Goal: Task Accomplishment & Management: Use online tool/utility

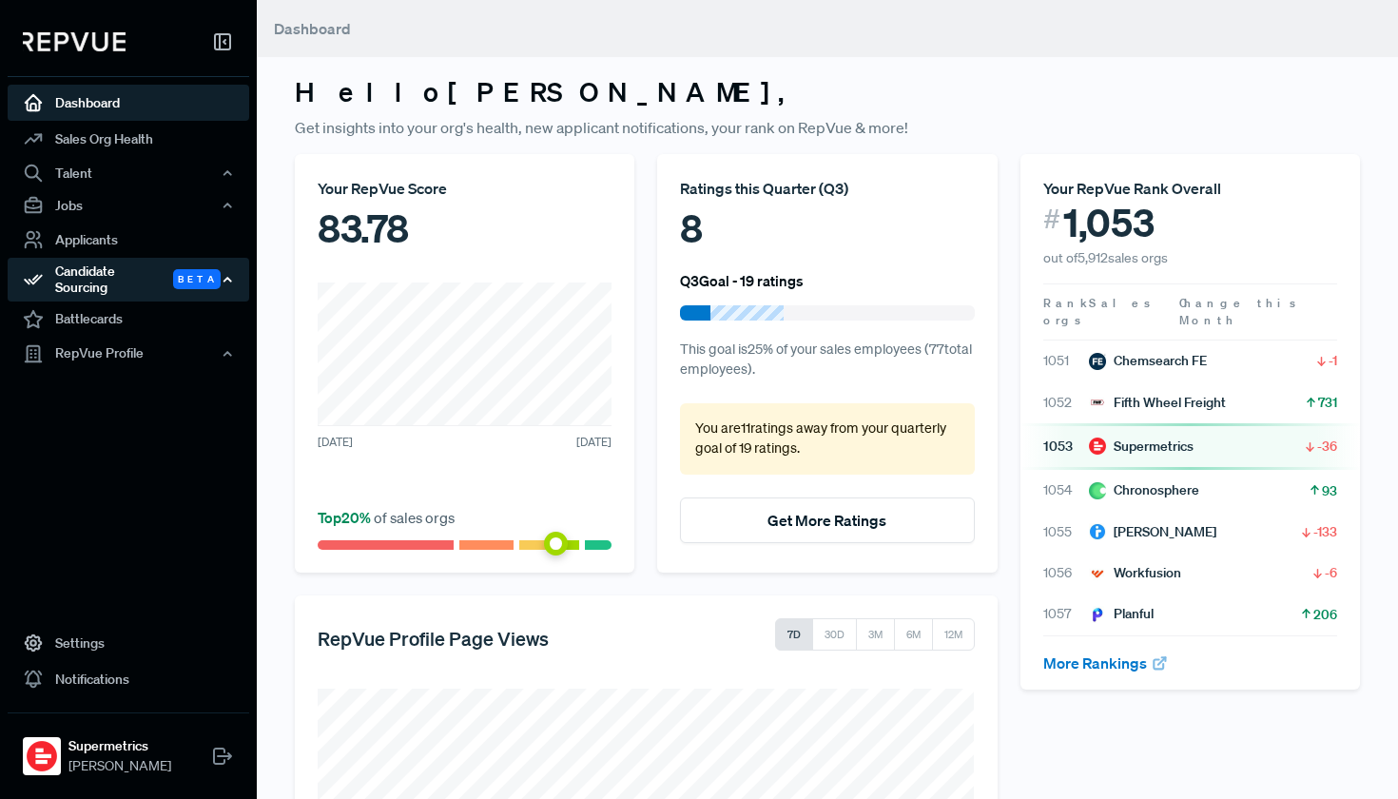
click at [137, 271] on div "Candidate Sourcing Beta" at bounding box center [129, 280] width 242 height 44
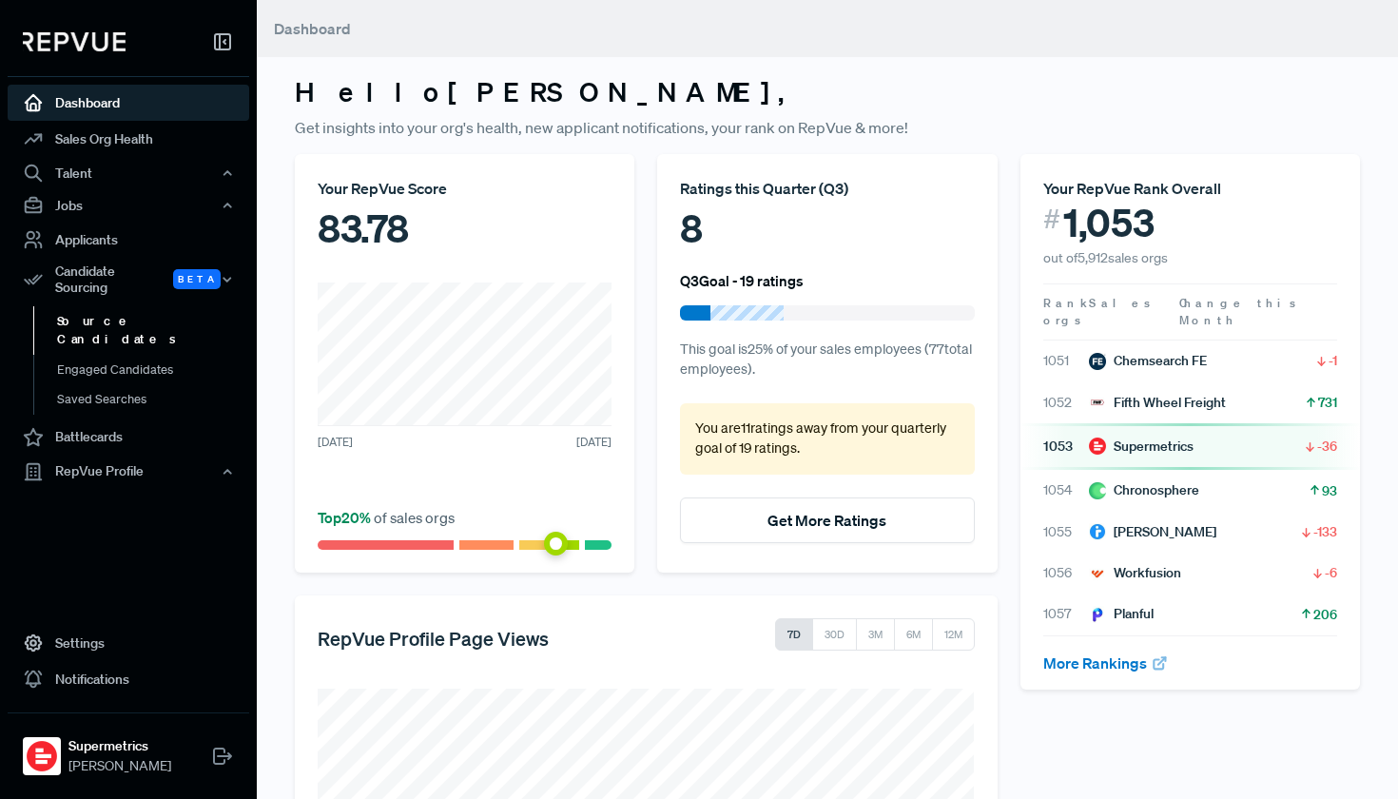
click at [142, 317] on link "Source Candidates" at bounding box center [154, 330] width 242 height 49
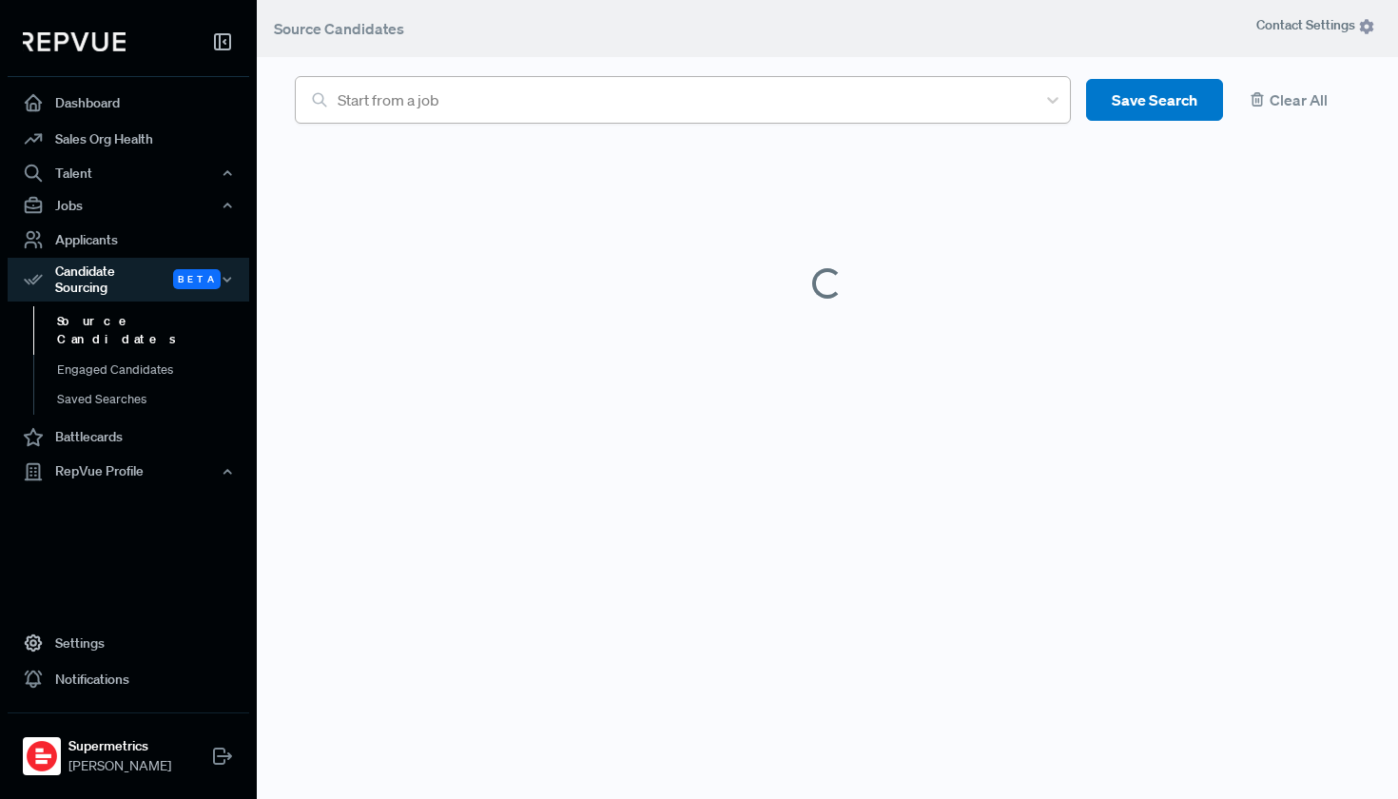
click at [429, 99] on div "Start from a job" at bounding box center [682, 99] width 689 height 23
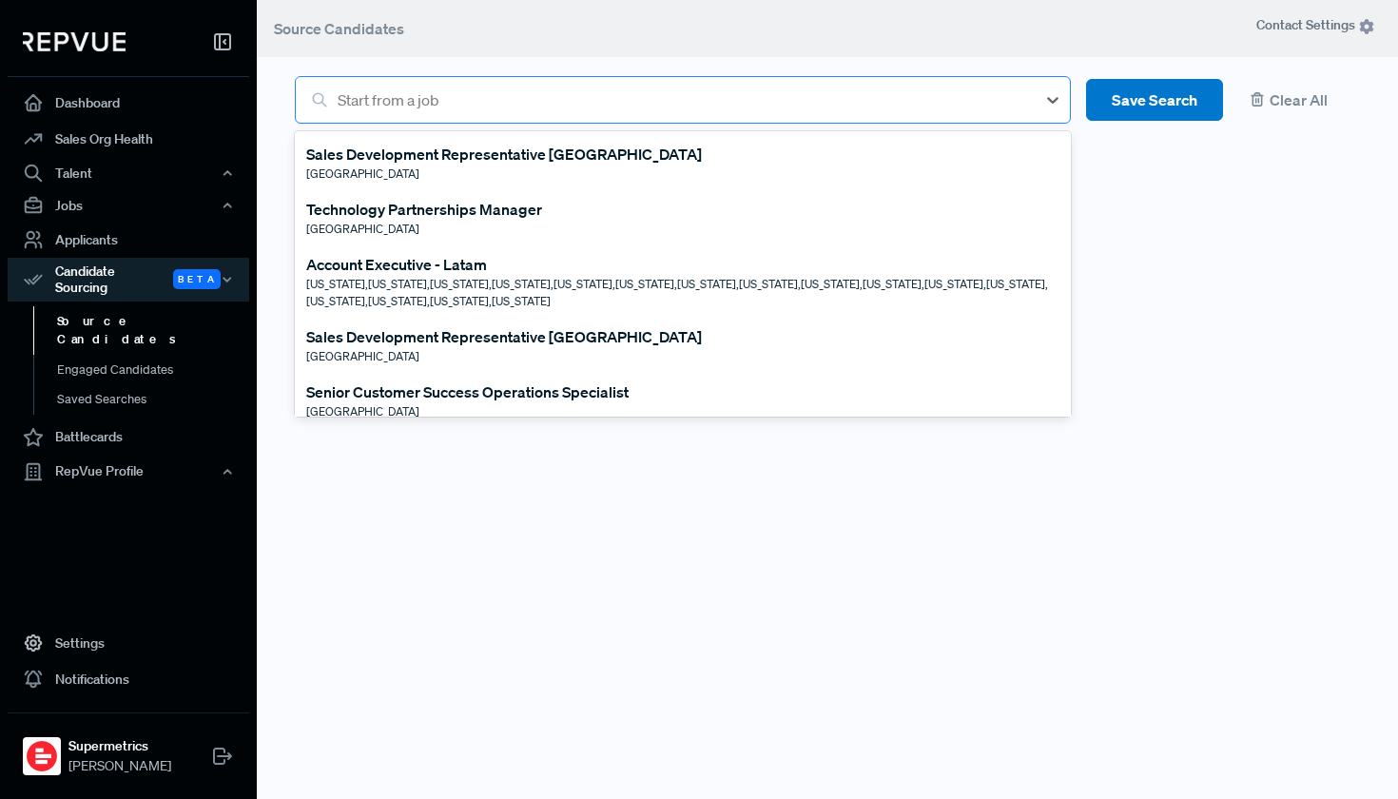
type input "w"
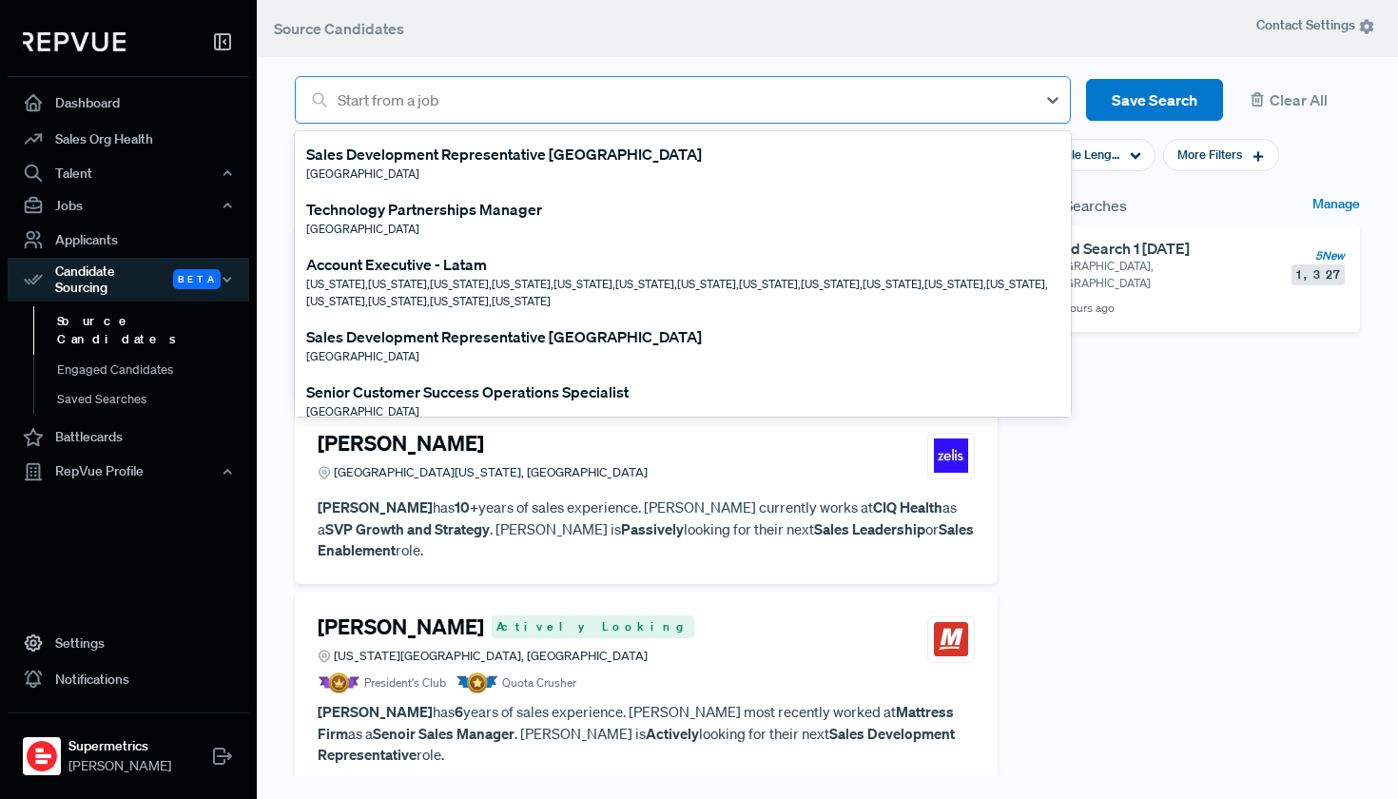
click at [442, 64] on article "Sales Development Representative [GEOGRAPHIC_DATA], 1 of 12. 12 results availab…" at bounding box center [827, 88] width 1088 height 70
